Goal: Task Accomplishment & Management: Manage account settings

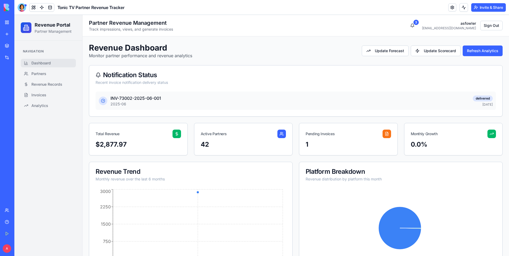
scroll to position [84, 0]
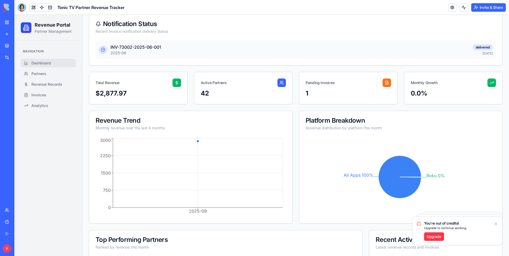
scroll to position [53, 0]
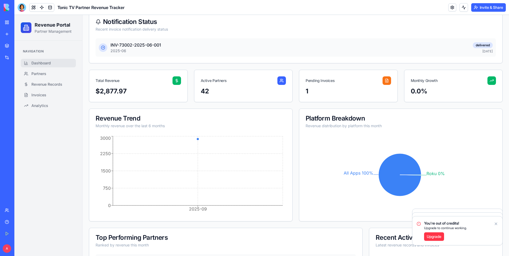
click at [497, 223] on icon "Notifications alt+T" at bounding box center [495, 224] width 4 height 4
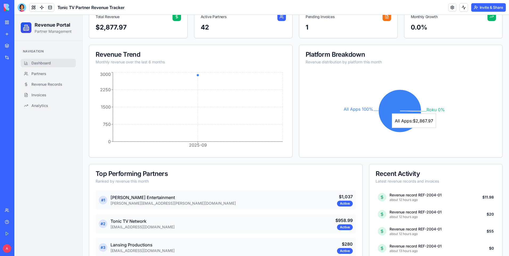
scroll to position [0, 0]
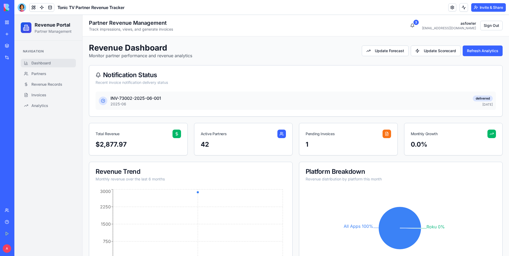
click at [6, 24] on link "My Workspace" at bounding box center [12, 22] width 21 height 11
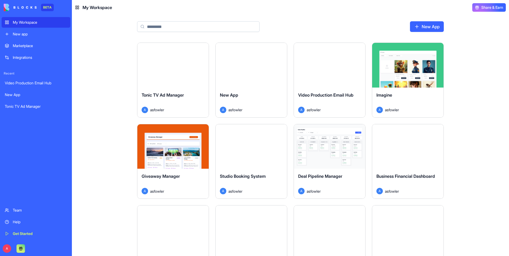
click at [36, 26] on link "My Workspace" at bounding box center [36, 22] width 69 height 11
click at [32, 23] on div "My Workspace" at bounding box center [40, 22] width 54 height 5
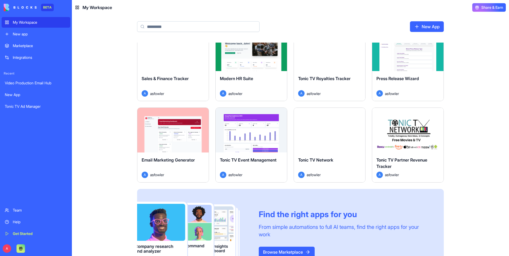
scroll to position [287, 0]
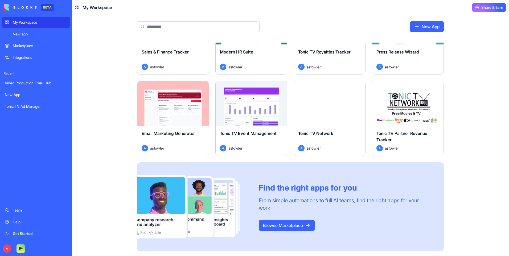
click at [412, 116] on div "Launch" at bounding box center [407, 103] width 71 height 45
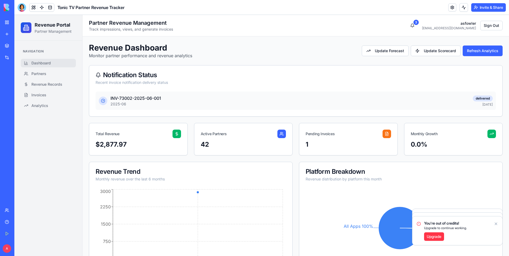
click at [431, 238] on link "Upgrade" at bounding box center [434, 236] width 20 height 9
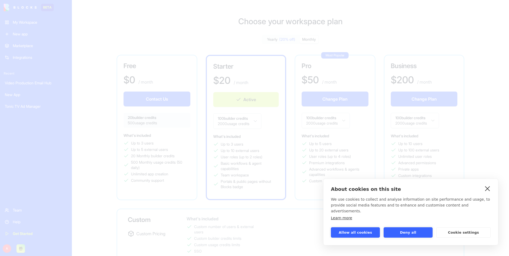
click at [488, 193] on link "close" at bounding box center [487, 188] width 8 height 9
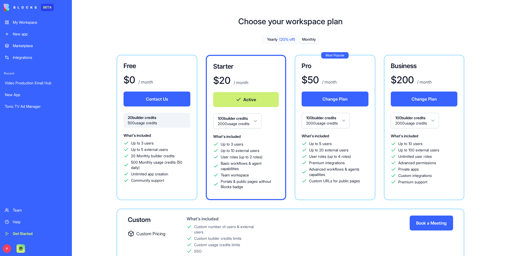
click at [257, 124] on html "BETA My Workspace New app Marketplace Integrations Recent Video Production Emai…" at bounding box center [254, 128] width 509 height 256
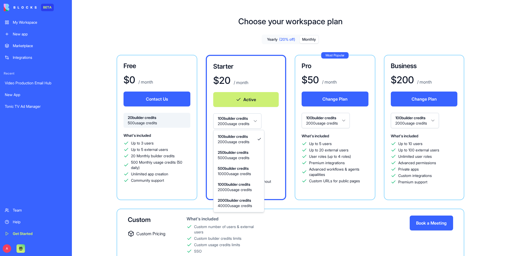
click at [278, 124] on html "BETA My Workspace New app Marketplace Integrations Recent Video Production Emai…" at bounding box center [254, 128] width 509 height 256
click at [261, 123] on html "BETA My Workspace New app Marketplace Integrations Recent Video Production Emai…" at bounding box center [254, 128] width 509 height 256
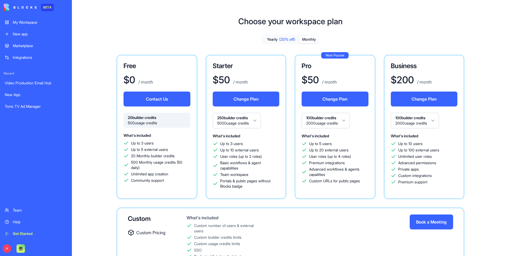
click at [259, 121] on html "BETA My Workspace New app Marketplace Integrations Recent Video Production Emai…" at bounding box center [254, 128] width 509 height 256
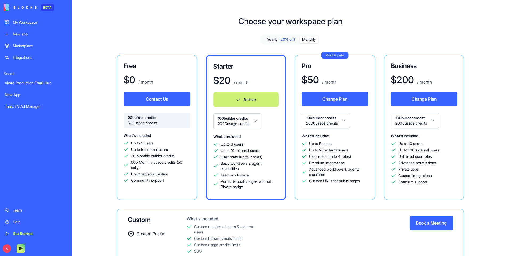
click at [32, 23] on div "My Workspace" at bounding box center [40, 22] width 54 height 5
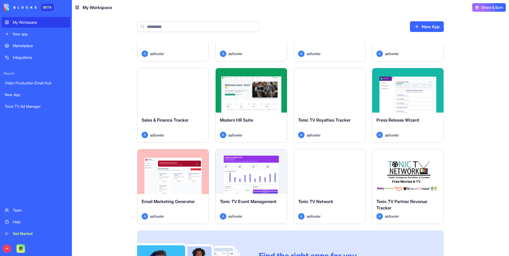
scroll to position [239, 0]
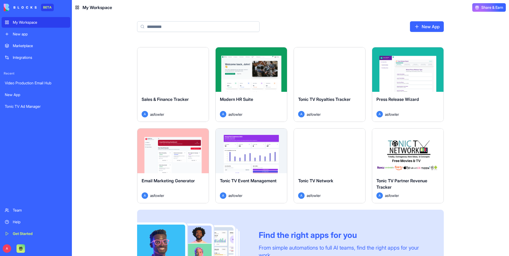
click at [409, 153] on button "Launch" at bounding box center [408, 150] width 40 height 11
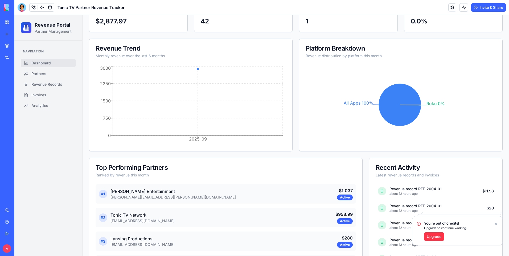
scroll to position [133, 0]
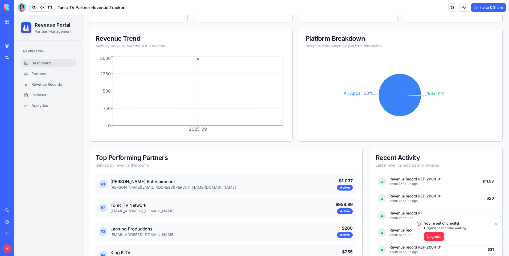
click at [61, 63] on link "Dashboard" at bounding box center [48, 63] width 55 height 9
click at [53, 74] on link "Partners" at bounding box center [48, 73] width 55 height 9
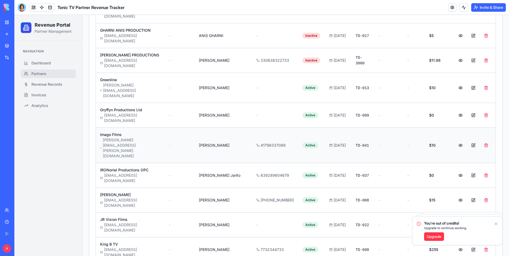
scroll to position [372, 0]
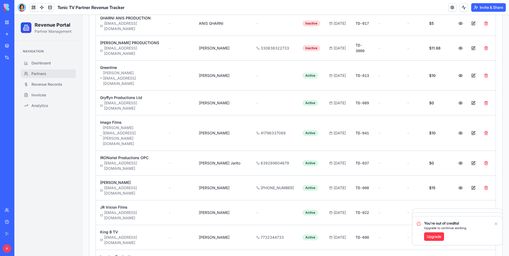
click at [494, 224] on icon "Notifications alt+T" at bounding box center [495, 224] width 4 height 4
click at [48, 72] on link "Partners" at bounding box center [48, 73] width 55 height 9
click at [43, 93] on span "Invoices" at bounding box center [38, 94] width 15 height 5
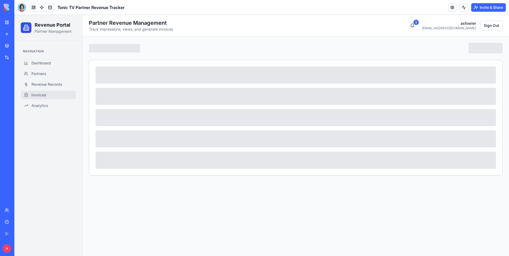
scroll to position [0, 0]
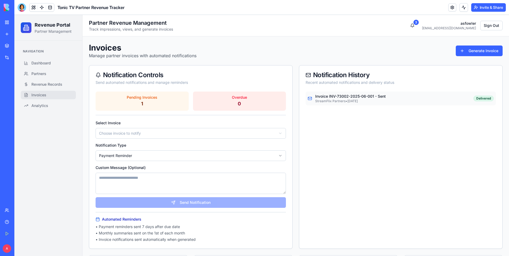
click at [338, 99] on p "StreamFlix Partners • [DATE]" at bounding box center [392, 101] width 155 height 4
click at [49, 98] on link "Invoices" at bounding box center [48, 95] width 55 height 9
click at [52, 86] on span "Revenue Records" at bounding box center [46, 84] width 31 height 5
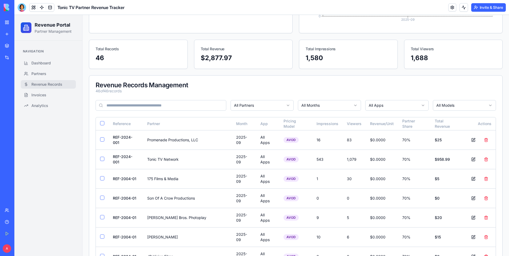
scroll to position [154, 0]
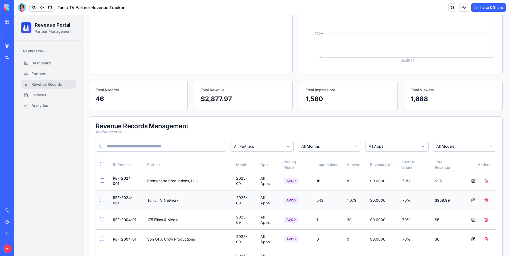
click at [469, 199] on button at bounding box center [473, 200] width 11 height 10
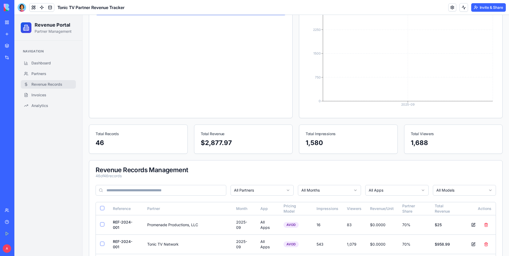
scroll to position [101, 0]
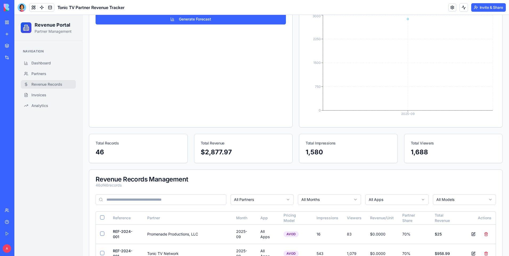
click at [242, 149] on div "$ 2,877.97" at bounding box center [243, 152] width 85 height 9
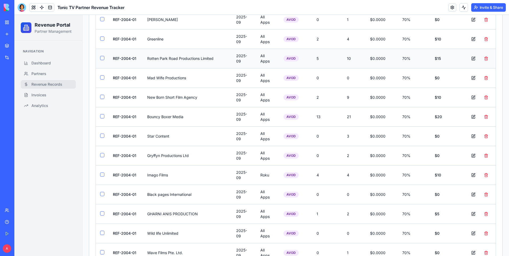
scroll to position [473, 0]
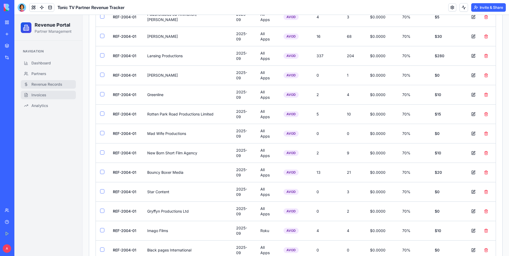
click at [56, 94] on link "Invoices" at bounding box center [48, 95] width 55 height 9
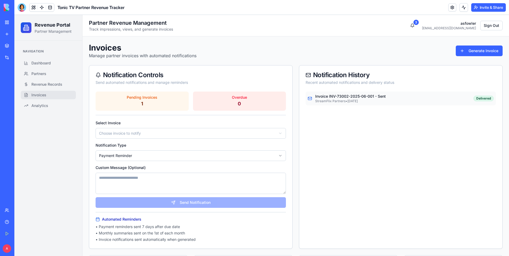
click at [337, 93] on div "Invoice INV-73002-2025-06-001 - Sent StreamFlix Partners • 5 days ago Delivered" at bounding box center [400, 98] width 190 height 14
click at [333, 101] on p "StreamFlix Partners • [DATE]" at bounding box center [392, 101] width 155 height 4
click at [332, 101] on p "StreamFlix Partners • [DATE]" at bounding box center [392, 101] width 155 height 4
drag, startPoint x: 478, startPoint y: 98, endPoint x: 464, endPoint y: 99, distance: 14.1
click at [478, 98] on div "Delivered" at bounding box center [483, 98] width 20 height 6
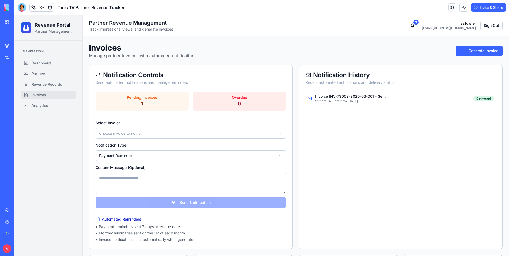
click at [149, 107] on p "1" at bounding box center [142, 103] width 87 height 7
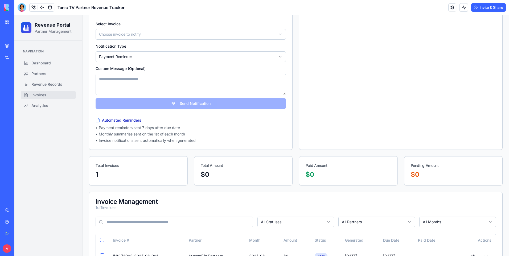
scroll to position [121, 0]
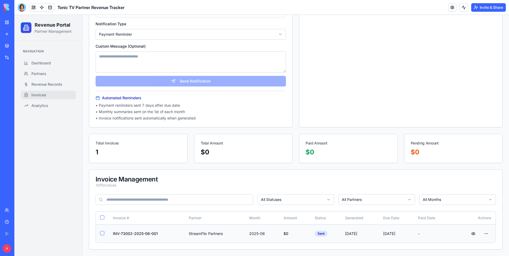
click at [469, 235] on button at bounding box center [473, 234] width 11 height 10
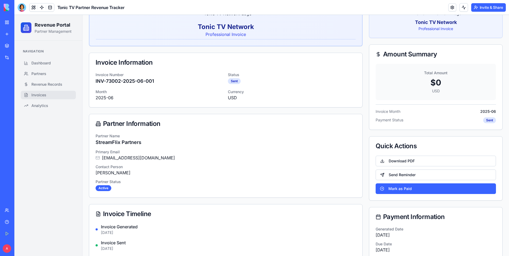
scroll to position [0, 0]
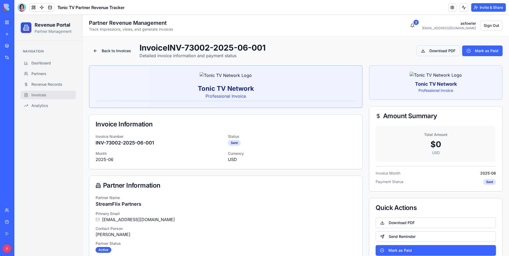
click at [428, 50] on button "Download PDF" at bounding box center [438, 50] width 44 height 11
click at [417, 52] on button "Download PDF" at bounding box center [438, 50] width 44 height 11
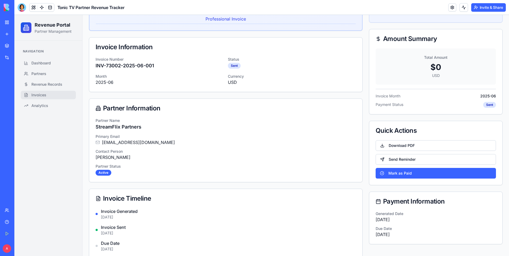
scroll to position [80, 0]
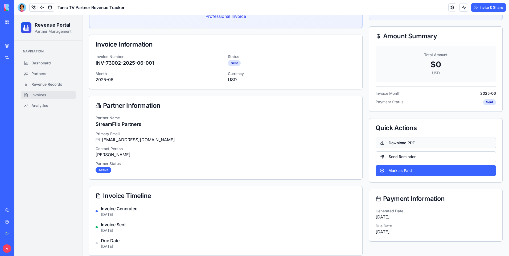
click at [399, 148] on button "Download PDF" at bounding box center [435, 143] width 120 height 11
click at [398, 148] on button "Download PDF" at bounding box center [435, 143] width 120 height 11
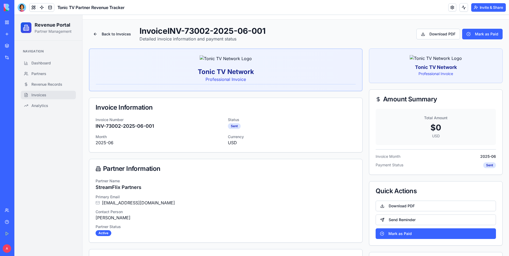
scroll to position [0, 0]
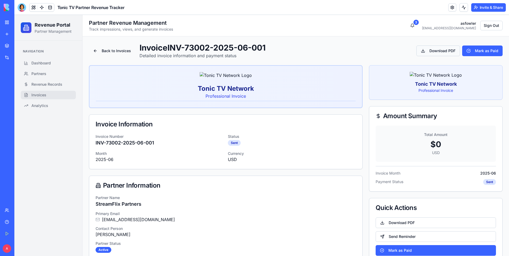
click at [433, 50] on button "Download PDF" at bounding box center [438, 50] width 44 height 11
click at [433, 51] on button "Download PDF" at bounding box center [438, 50] width 44 height 11
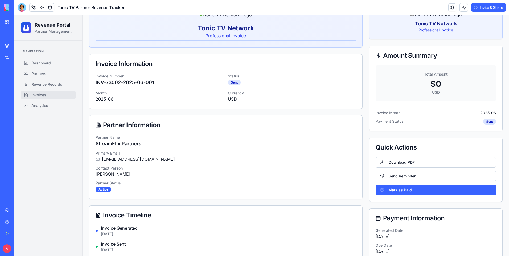
scroll to position [80, 0]
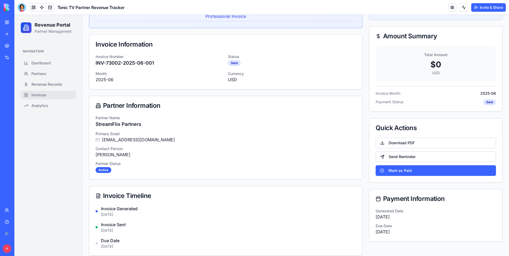
click at [433, 69] on p "$ 0" at bounding box center [435, 65] width 107 height 10
click at [395, 148] on button "Download PDF" at bounding box center [435, 143] width 120 height 11
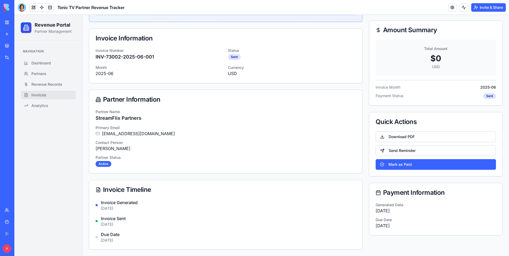
scroll to position [97, 0]
click at [46, 64] on span "Dashboard" at bounding box center [40, 62] width 19 height 5
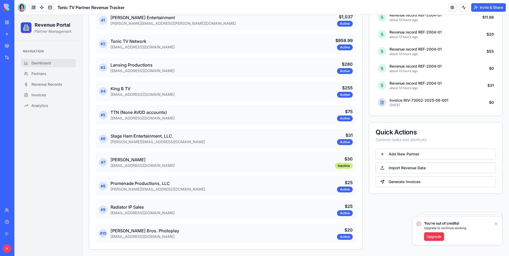
scroll to position [270, 0]
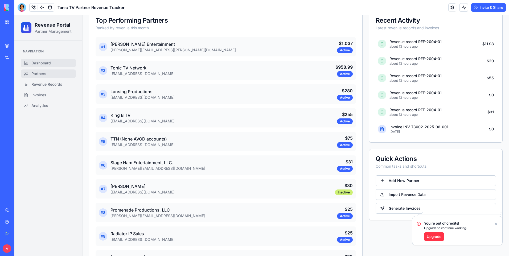
click at [43, 76] on link "Partners" at bounding box center [48, 73] width 55 height 9
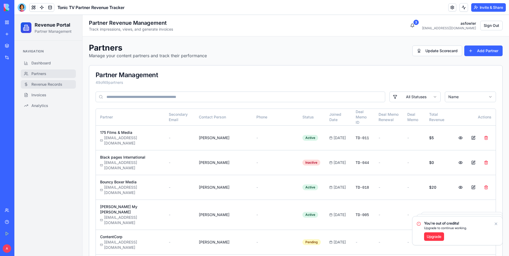
click at [52, 81] on link "Revenue Records" at bounding box center [48, 84] width 55 height 9
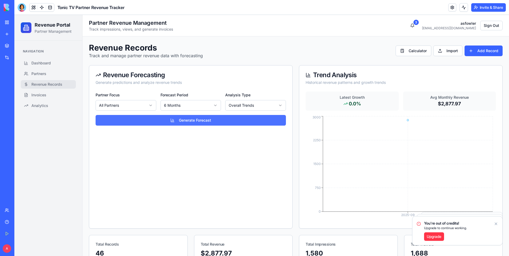
click at [218, 117] on button "Generate Forecast" at bounding box center [190, 120] width 190 height 11
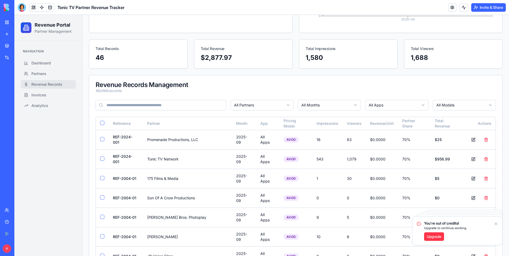
scroll to position [186, 0]
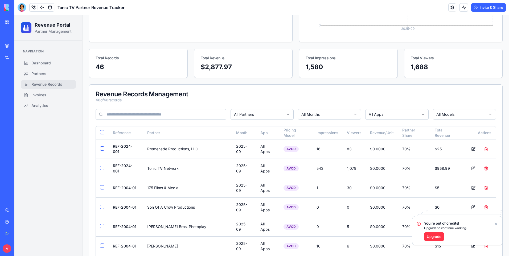
click at [156, 68] on div "46" at bounding box center [137, 67] width 85 height 9
click at [203, 69] on div "$ 2,877.97" at bounding box center [243, 67] width 85 height 9
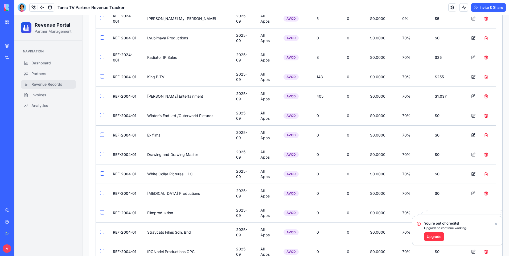
scroll to position [926, 0]
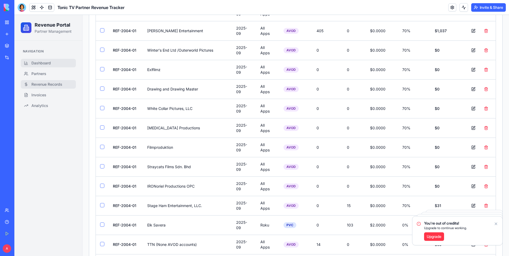
click at [48, 65] on span "Dashboard" at bounding box center [40, 62] width 19 height 5
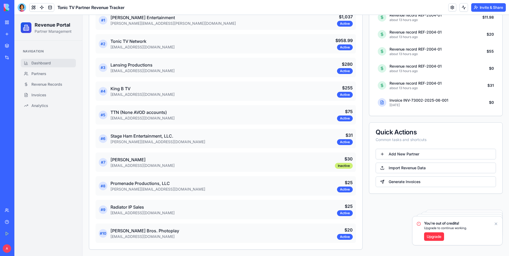
scroll to position [297, 0]
click at [44, 73] on span "Partners" at bounding box center [38, 73] width 15 height 5
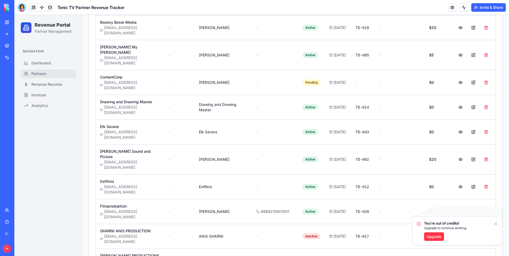
scroll to position [137, 0]
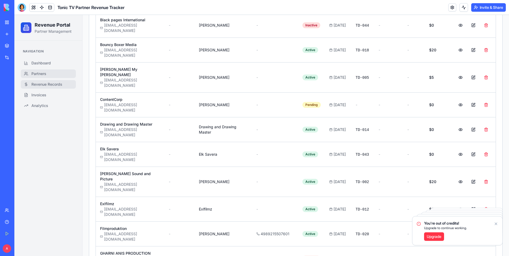
click at [56, 83] on span "Revenue Records" at bounding box center [46, 84] width 31 height 5
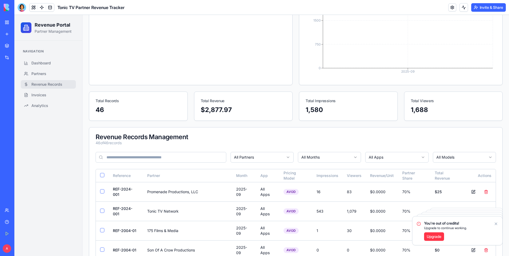
scroll to position [57, 0]
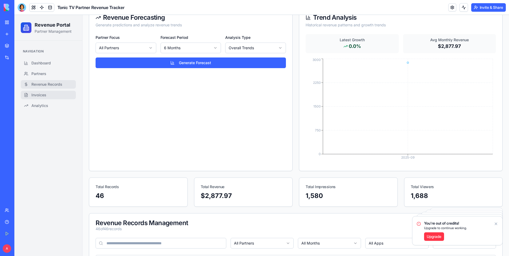
click at [35, 96] on span "Invoices" at bounding box center [38, 94] width 15 height 5
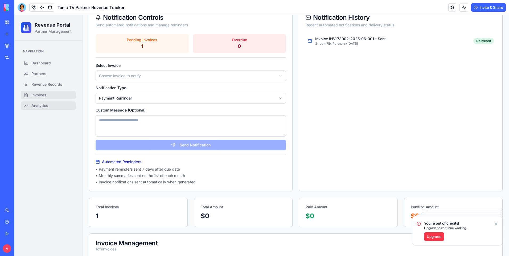
click at [41, 107] on span "Analytics" at bounding box center [39, 105] width 17 height 5
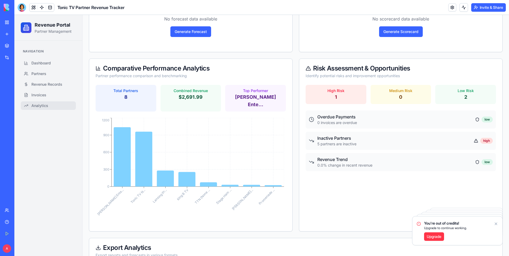
scroll to position [263, 0]
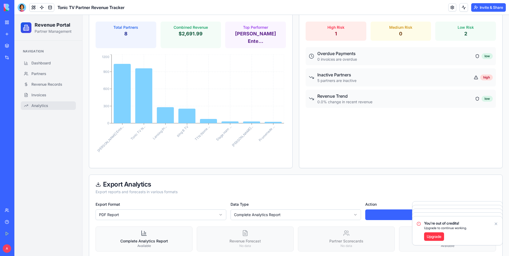
click at [495, 223] on icon "Notifications alt+T" at bounding box center [495, 224] width 4 height 4
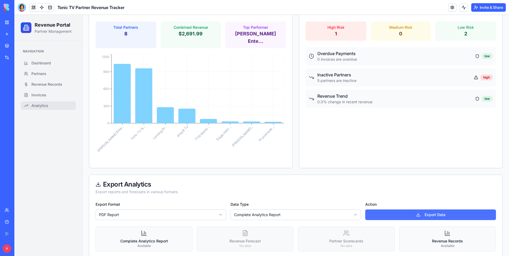
click at [383, 209] on button "Export Data" at bounding box center [430, 214] width 131 height 11
click at [407, 209] on button "Export Data" at bounding box center [430, 214] width 131 height 11
click at [418, 209] on button "Export Data" at bounding box center [430, 214] width 131 height 11
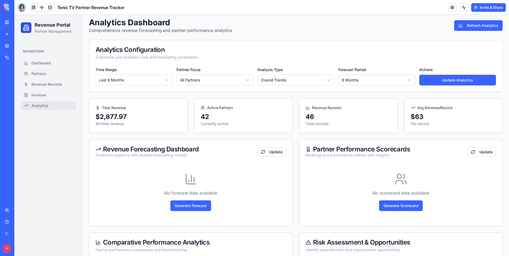
scroll to position [23, 0]
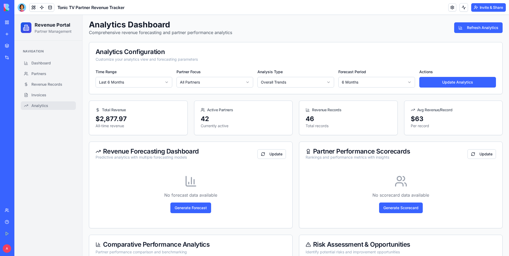
click at [187, 87] on body "Revenue Portal Partner Management Navigation Dashboard Partners Revenue Records…" at bounding box center [261, 248] width 494 height 512
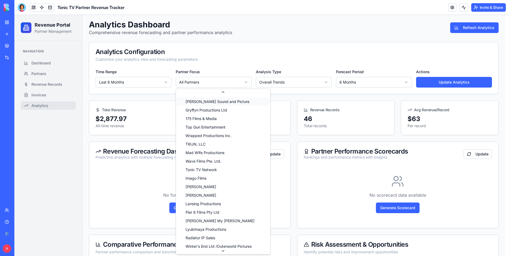
scroll to position [160, 0]
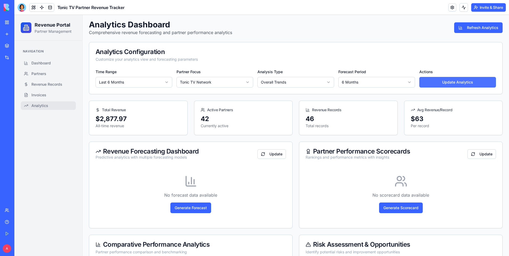
click at [448, 85] on button "Update Analytics" at bounding box center [457, 82] width 77 height 11
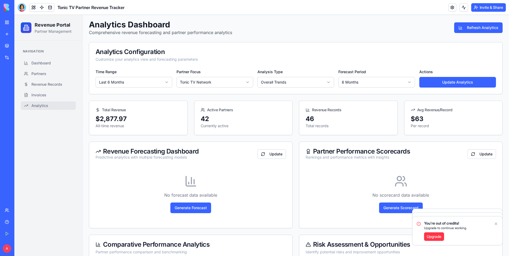
click at [497, 223] on icon "Notifications alt+T" at bounding box center [495, 224] width 4 height 4
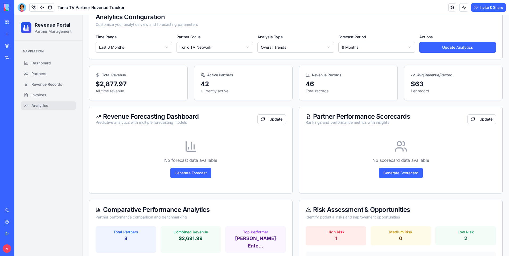
scroll to position [0, 0]
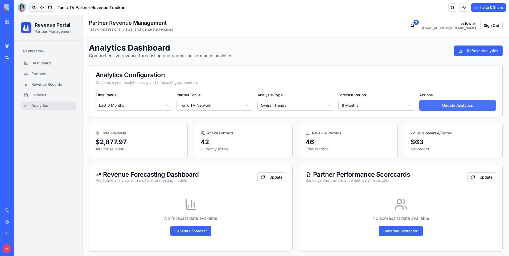
click at [429, 105] on button "Update Analytics" at bounding box center [457, 105] width 77 height 11
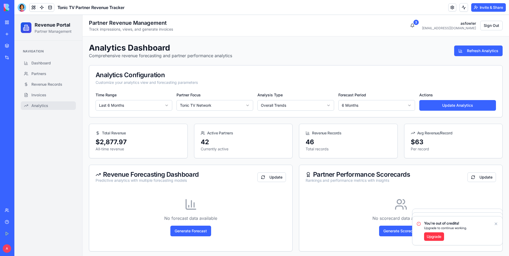
click at [47, 101] on ul "Dashboard Partners Revenue Records Invoices Analytics" at bounding box center [48, 84] width 55 height 51
click at [47, 105] on span "Analytics" at bounding box center [39, 105] width 17 height 5
click at [45, 91] on link "Invoices" at bounding box center [48, 95] width 55 height 9
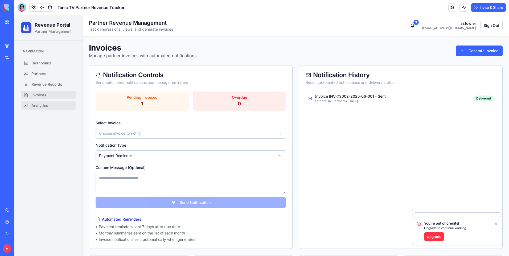
click at [47, 105] on span "Analytics" at bounding box center [39, 105] width 17 height 5
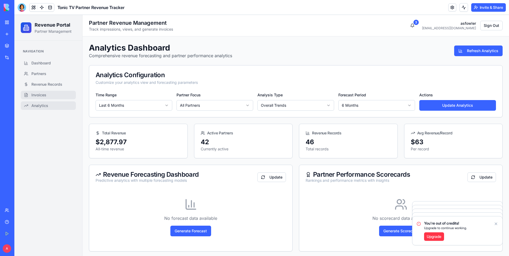
click at [42, 92] on span "Invoices" at bounding box center [38, 94] width 15 height 5
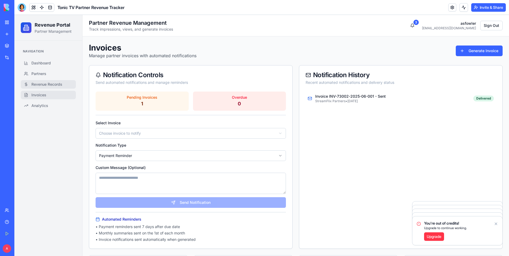
click at [49, 85] on span "Revenue Records" at bounding box center [46, 84] width 31 height 5
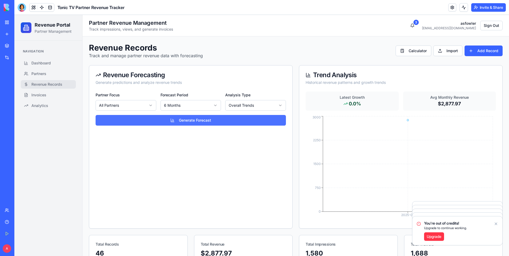
click at [129, 121] on button "Generate Forecast" at bounding box center [190, 120] width 190 height 11
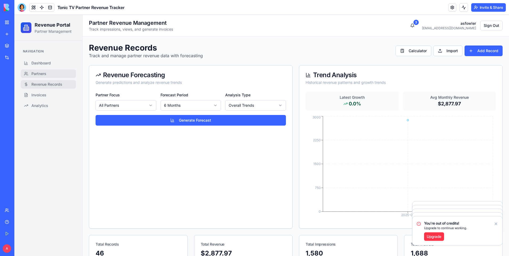
click at [44, 72] on span "Partners" at bounding box center [38, 73] width 15 height 5
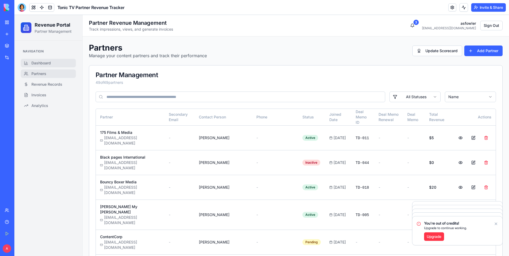
click at [47, 65] on span "Dashboard" at bounding box center [40, 62] width 19 height 5
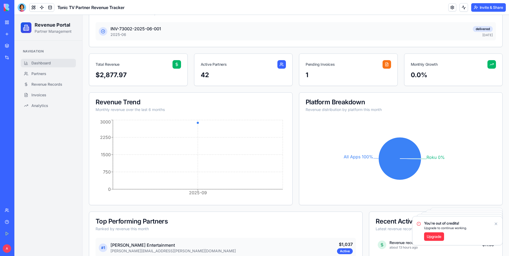
scroll to position [27, 0]
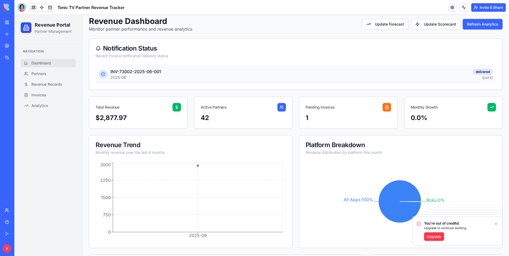
click at [8, 19] on link "My Workspace" at bounding box center [12, 22] width 21 height 11
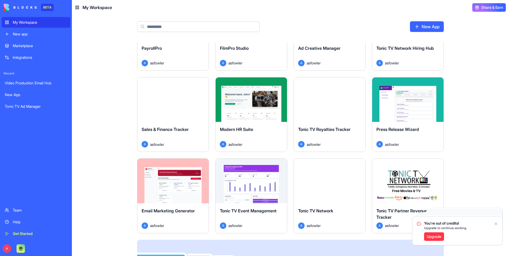
scroll to position [239, 0]
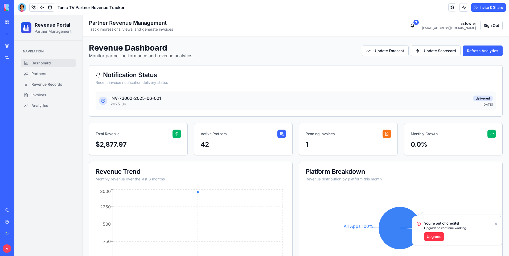
click at [11, 22] on link "My Workspace" at bounding box center [12, 22] width 21 height 11
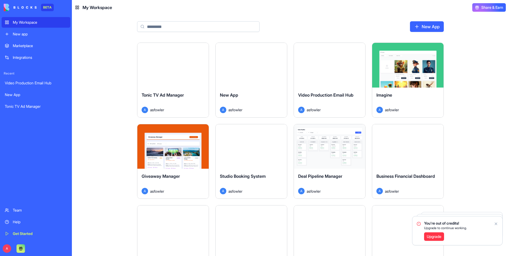
click at [25, 47] on div "Marketplace" at bounding box center [40, 45] width 54 height 5
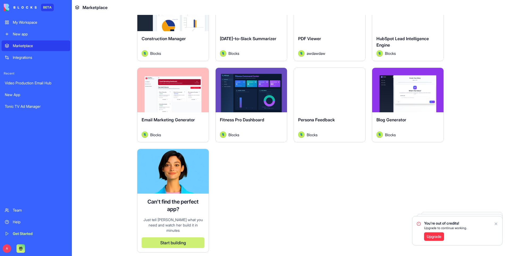
scroll to position [1410, 0]
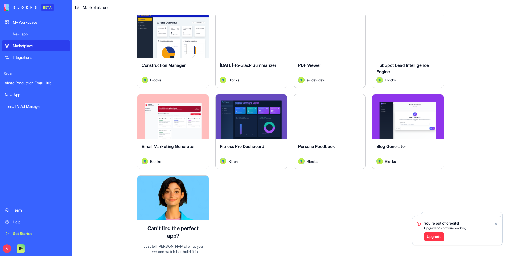
click at [39, 20] on div "My Workspace" at bounding box center [40, 22] width 54 height 5
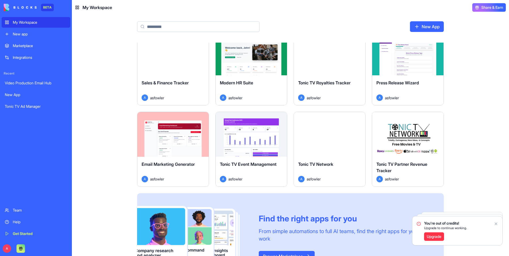
scroll to position [266, 0]
